Goal: Task Accomplishment & Management: Manage account settings

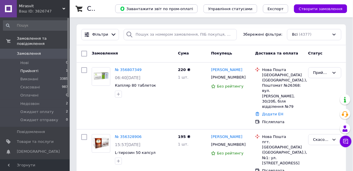
click at [34, 68] on span "Прийняті" at bounding box center [29, 70] width 18 height 5
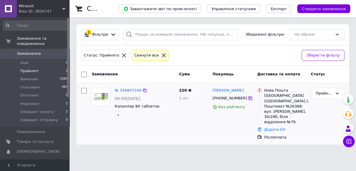
click at [248, 99] on icon at bounding box center [250, 98] width 5 height 5
click at [320, 117] on div "Прийнято" at bounding box center [328, 114] width 38 height 57
drag, startPoint x: 119, startPoint y: 106, endPoint x: 156, endPoint y: 106, distance: 37.4
click at [156, 106] on div "№ 356807349 06:40, 12.08.2025 Капилляр 80 таблеток" at bounding box center [145, 103] width 64 height 35
copy span "Капилляр 80 таблеток"
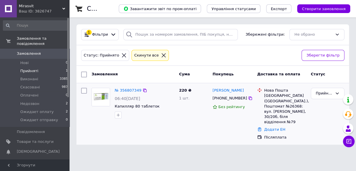
click at [318, 106] on div "Прийнято" at bounding box center [328, 114] width 38 height 57
click at [321, 95] on div "Прийнято" at bounding box center [324, 93] width 17 height 6
click at [320, 135] on li "Недозвон" at bounding box center [328, 137] width 33 height 11
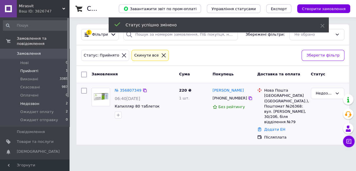
click at [34, 101] on span "Недозвон" at bounding box center [29, 103] width 19 height 5
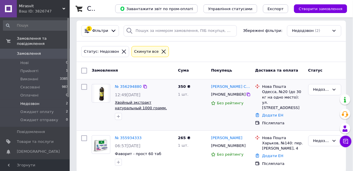
scroll to position [5, 0]
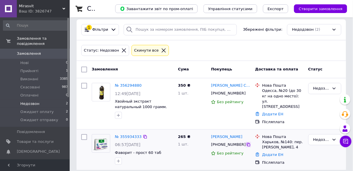
click at [246, 142] on icon at bounding box center [248, 144] width 5 height 5
click at [320, 106] on div "Недозвон" at bounding box center [325, 104] width 38 height 46
click at [128, 135] on link "№ 355934333" at bounding box center [128, 137] width 27 height 4
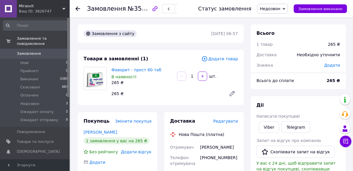
click at [279, 7] on span "Недозвон" at bounding box center [270, 8] width 21 height 5
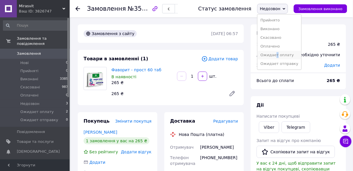
click at [283, 55] on li "Ожидает оплату" at bounding box center [279, 55] width 44 height 9
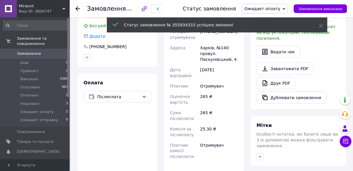
scroll to position [139, 0]
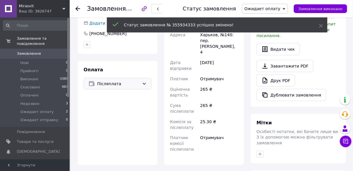
click at [133, 85] on span "Післяплата" at bounding box center [118, 84] width 42 height 6
click at [128, 109] on span "Моно Банк 4441 1111 5846 6247 Ващук Анастасія Геннадіївна" at bounding box center [117, 107] width 58 height 6
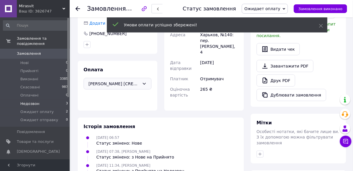
click at [37, 101] on span "Недозвон" at bounding box center [29, 103] width 19 height 5
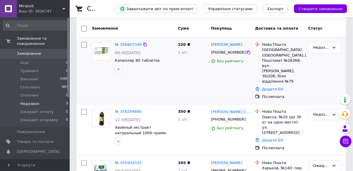
scroll to position [72, 0]
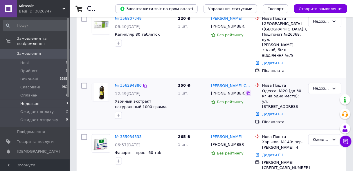
click at [246, 91] on icon at bounding box center [248, 93] width 5 height 5
click at [167, 157] on div at bounding box center [144, 161] width 61 height 9
click at [130, 83] on link "№ 356294880" at bounding box center [128, 85] width 27 height 4
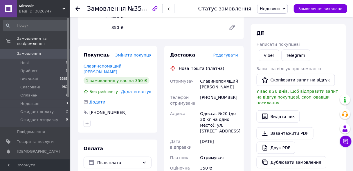
click at [280, 10] on span "Недозвон" at bounding box center [270, 8] width 21 height 5
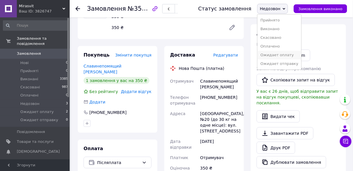
click at [286, 55] on li "Ожидает оплату" at bounding box center [279, 55] width 44 height 9
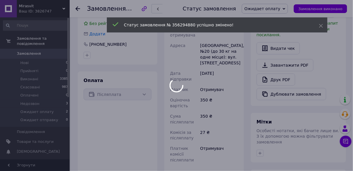
scroll to position [165, 0]
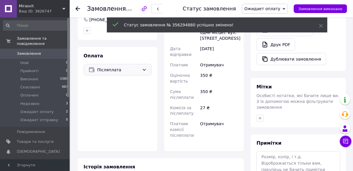
click at [139, 67] on span "Післяплата" at bounding box center [118, 70] width 42 height 6
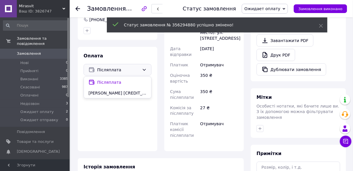
click at [132, 90] on span "Моно Банк 4441 1111 5846 6247 Ващук Анастасія Геннадіївна" at bounding box center [117, 93] width 58 height 6
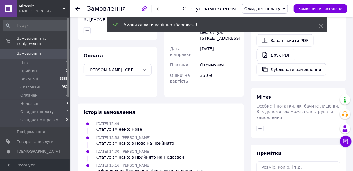
click at [63, 9] on use at bounding box center [63, 9] width 3 height 2
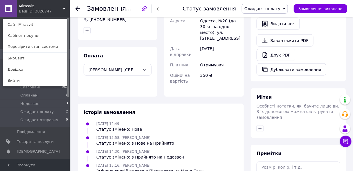
click at [46, 58] on link "БиоСвит" at bounding box center [35, 58] width 64 height 11
